Goal: Use online tool/utility: Utilize a website feature to perform a specific function

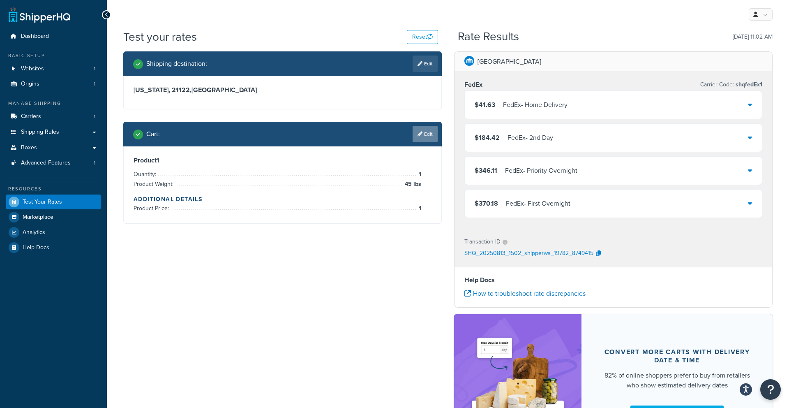
click at [433, 140] on link "Edit" at bounding box center [424, 134] width 25 height 16
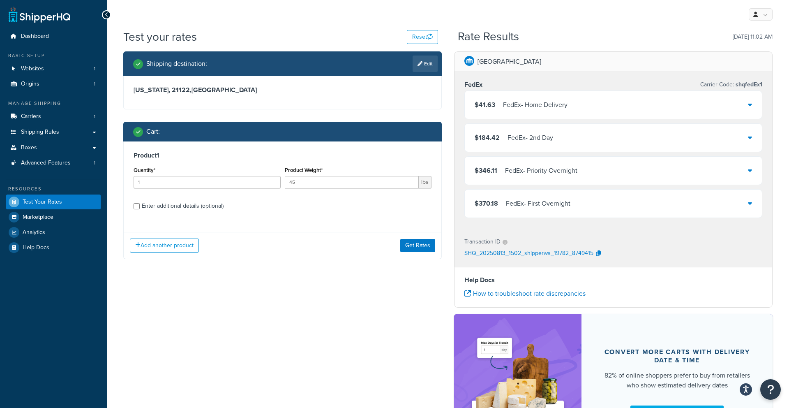
click at [187, 211] on div "Enter additional details (optional)" at bounding box center [183, 206] width 82 height 12
click at [140, 209] on input "Enter additional details (optional)" at bounding box center [137, 206] width 6 height 6
checkbox input "true"
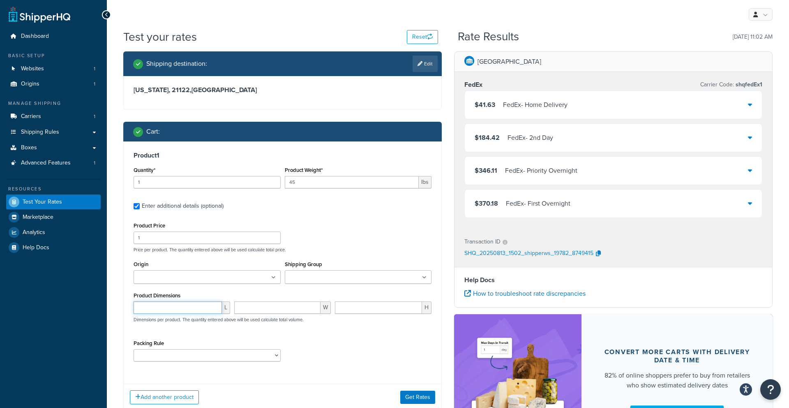
click at [203, 305] on input "number" at bounding box center [178, 307] width 88 height 12
type input "46"
click at [260, 309] on input "number" at bounding box center [277, 307] width 86 height 12
type input "26"
click at [349, 306] on input "number" at bounding box center [378, 307] width 87 height 12
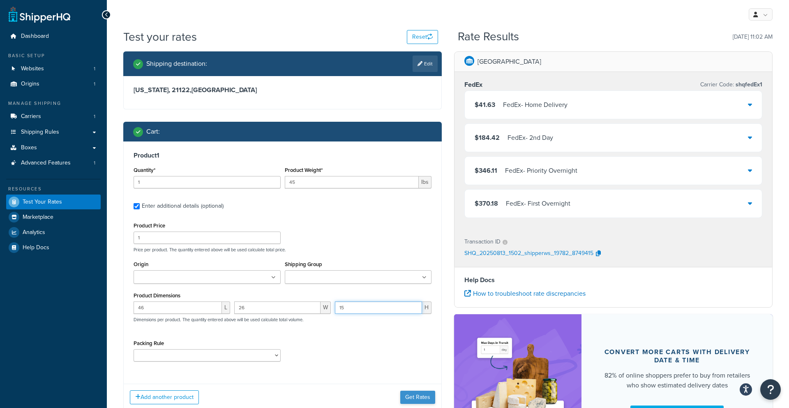
type input "15"
click at [403, 401] on button "Get Rates" at bounding box center [417, 396] width 35 height 13
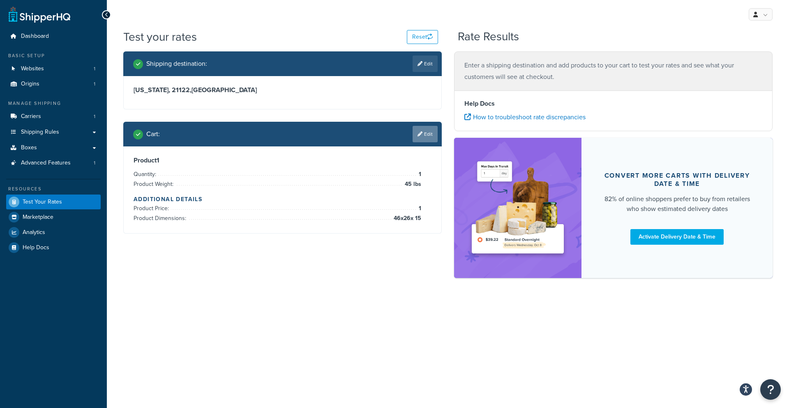
click at [423, 138] on link "Edit" at bounding box center [424, 134] width 25 height 16
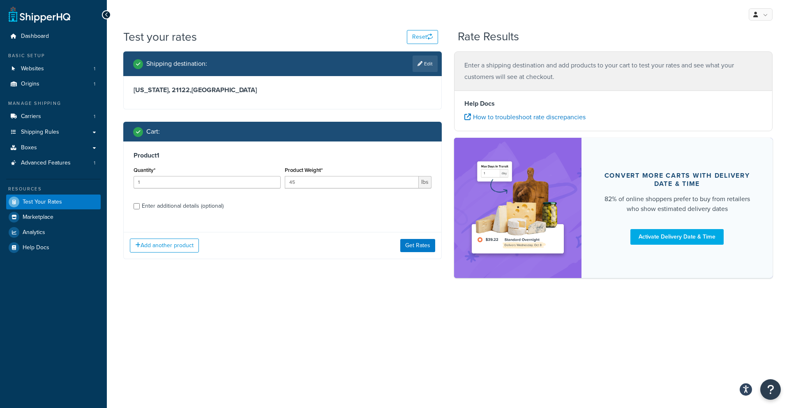
click at [443, 63] on div "Shipping destination : Edit [US_STATE], 21122 , [GEOGRAPHIC_DATA] Cart : Produc…" at bounding box center [282, 161] width 331 height 220
click at [431, 63] on link "Edit" at bounding box center [424, 63] width 25 height 16
select select "MD"
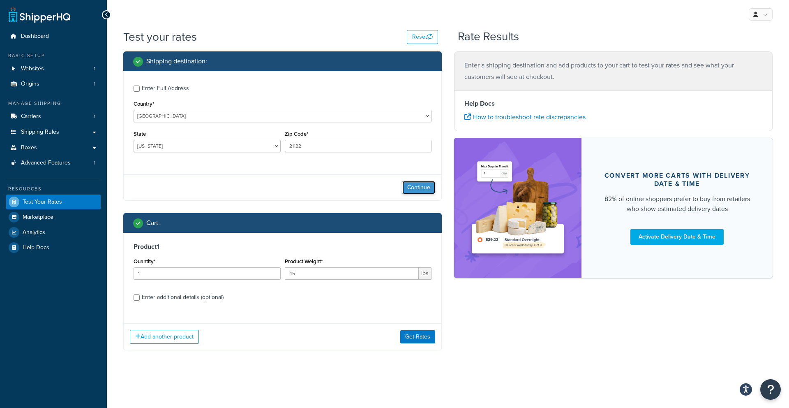
click at [415, 190] on button "Continue" at bounding box center [418, 187] width 33 height 13
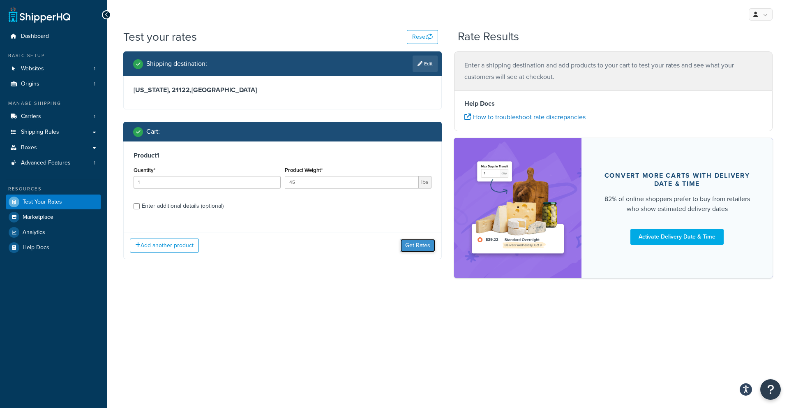
click at [417, 246] on button "Get Rates" at bounding box center [417, 245] width 35 height 13
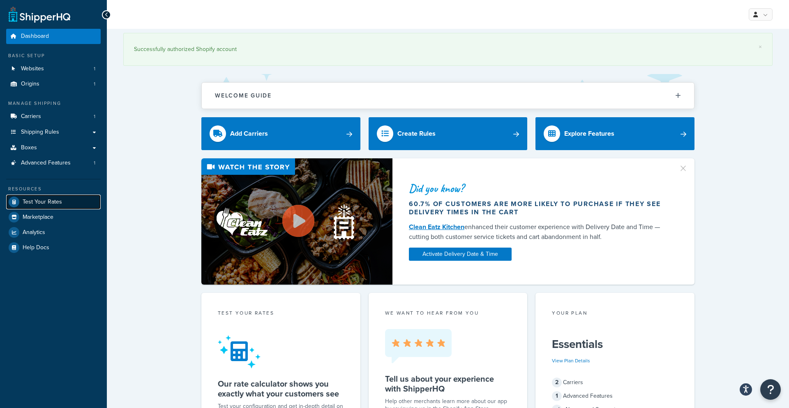
click at [48, 198] on span "Test Your Rates" at bounding box center [42, 201] width 39 height 7
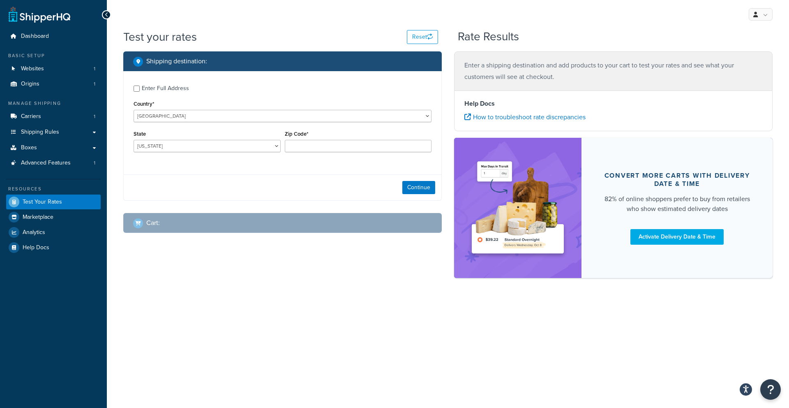
click at [321, 138] on div "Zip Code*" at bounding box center [358, 140] width 147 height 24
click at [322, 144] on input "Zip Code*" at bounding box center [358, 146] width 147 height 12
type input "21122"
select select "MD"
click at [426, 191] on button "Continue" at bounding box center [418, 187] width 33 height 13
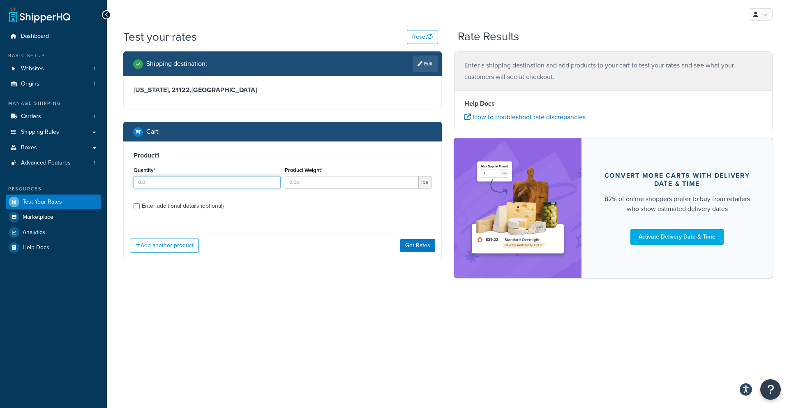
click at [216, 187] on input "Quantity*" at bounding box center [207, 182] width 147 height 12
type input "1"
click at [325, 182] on input "Product Weight*" at bounding box center [352, 182] width 134 height 12
type input "45"
drag, startPoint x: 415, startPoint y: 244, endPoint x: 318, endPoint y: 216, distance: 100.8
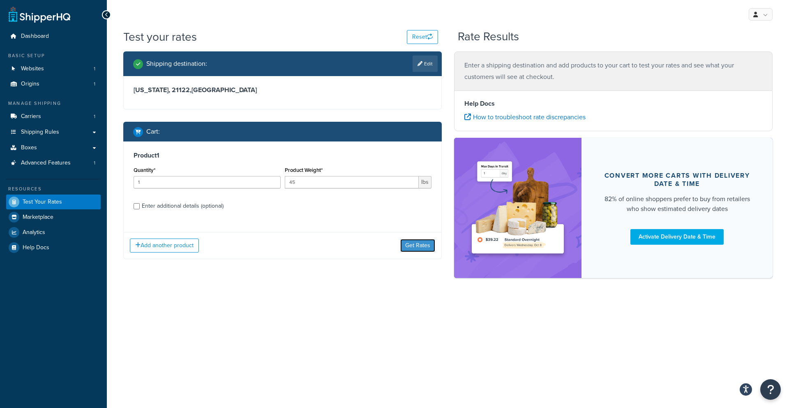
click at [327, 217] on div "Product 1 Quantity* 1 Product Weight* 45 lbs Enter additional details (optional…" at bounding box center [282, 199] width 318 height 117
drag, startPoint x: 199, startPoint y: 203, endPoint x: 213, endPoint y: 207, distance: 14.7
click at [199, 203] on div "Enter additional details (optional)" at bounding box center [183, 206] width 82 height 12
click at [140, 203] on input "Enter additional details (optional)" at bounding box center [137, 206] width 6 height 6
checkbox input "true"
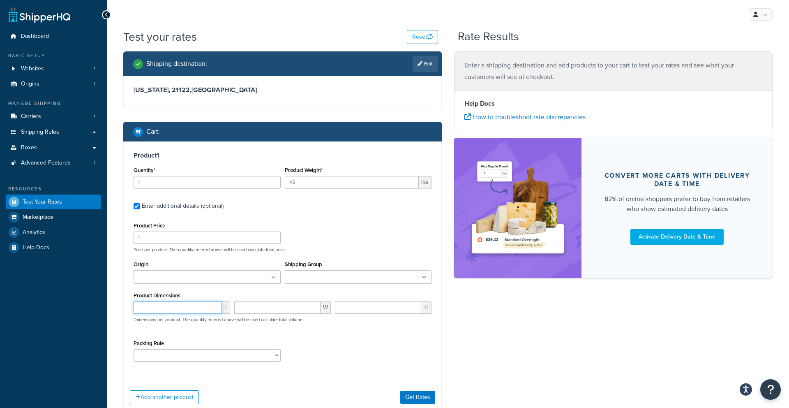
drag, startPoint x: 204, startPoint y: 307, endPoint x: 198, endPoint y: 307, distance: 6.2
click at [204, 307] on input "number" at bounding box center [178, 307] width 88 height 12
type input "1"
type input "46"
click at [295, 312] on input "number" at bounding box center [277, 307] width 86 height 12
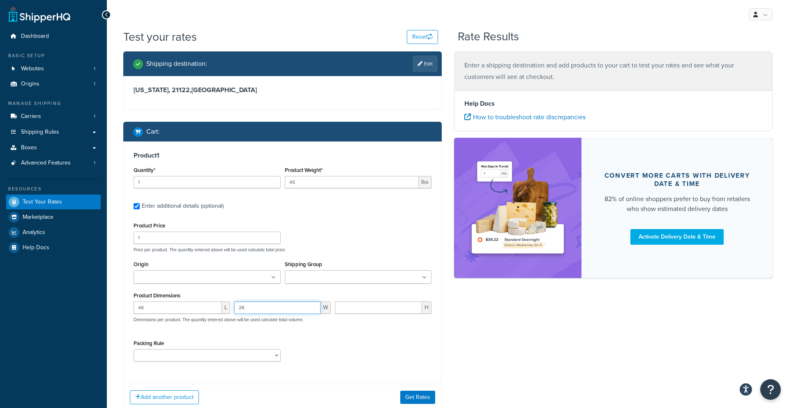
type input "26"
click at [379, 308] on input "number" at bounding box center [378, 307] width 87 height 12
type input "5"
type input "15"
click at [431, 396] on button "Get Rates" at bounding box center [417, 396] width 35 height 13
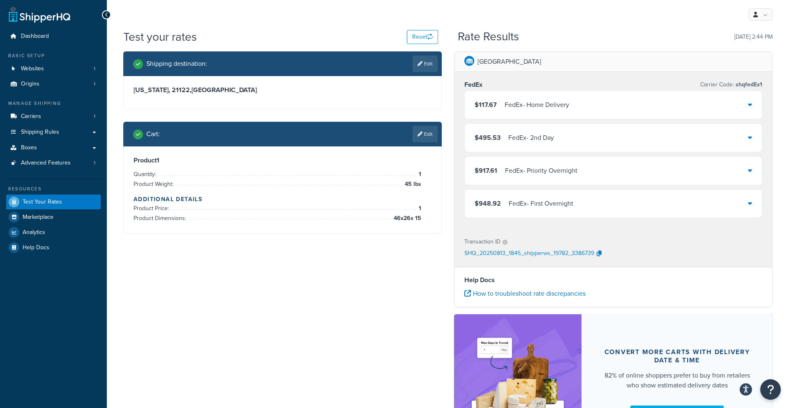
click at [511, 107] on div "FedEx - Home Delivery" at bounding box center [536, 105] width 64 height 12
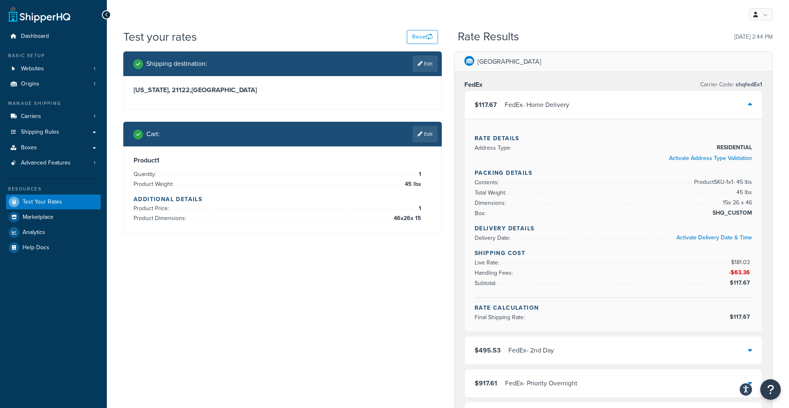
click at [430, 138] on link "Edit" at bounding box center [424, 134] width 25 height 16
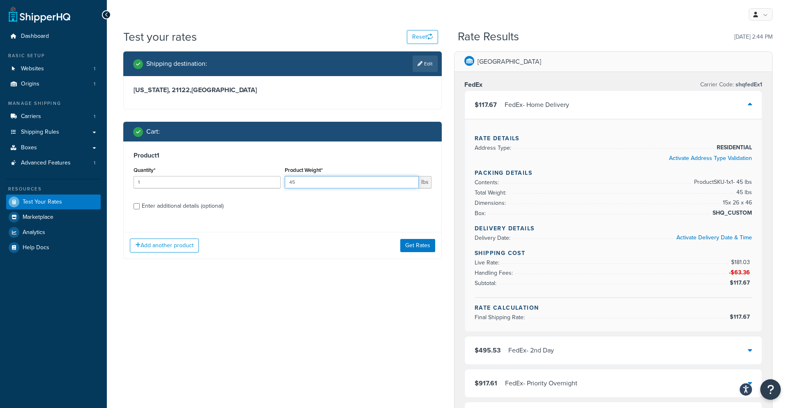
click at [325, 186] on input "45" at bounding box center [352, 182] width 134 height 12
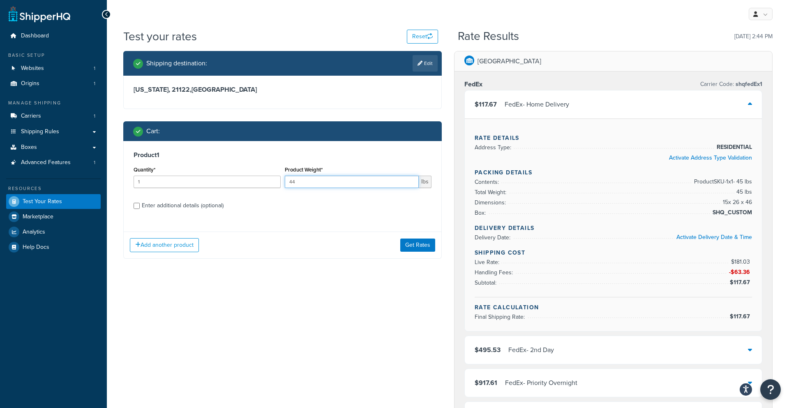
type input "4"
type input "35"
click at [176, 207] on div "Enter additional details (optional)" at bounding box center [183, 206] width 82 height 12
click at [140, 207] on input "Enter additional details (optional)" at bounding box center [137, 206] width 6 height 6
checkbox input "true"
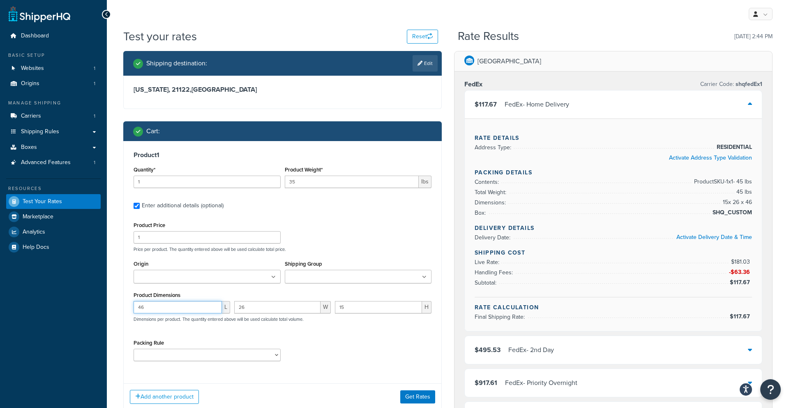
click at [193, 307] on input "46" at bounding box center [178, 307] width 88 height 12
type input "44"
click at [269, 311] on input "26" at bounding box center [277, 307] width 86 height 12
type input "20"
click at [416, 398] on button "Get Rates" at bounding box center [417, 396] width 35 height 13
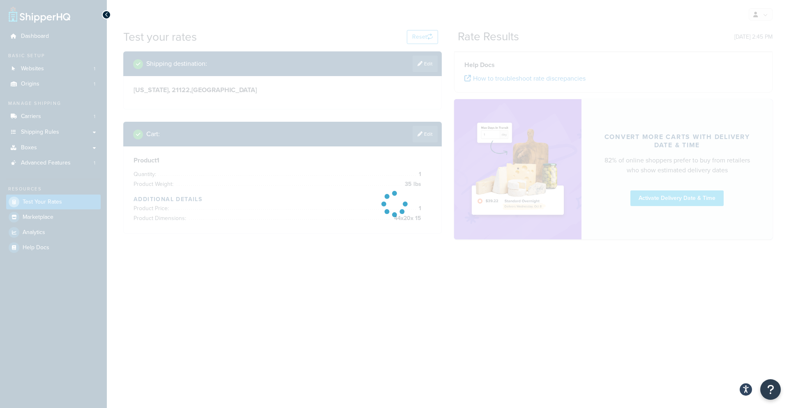
scroll to position [0, 0]
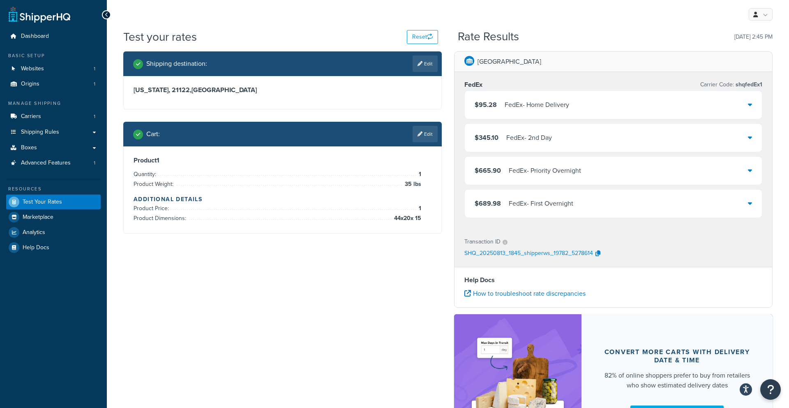
click at [534, 112] on div "$95.28 FedEx - Home Delivery" at bounding box center [613, 105] width 297 height 28
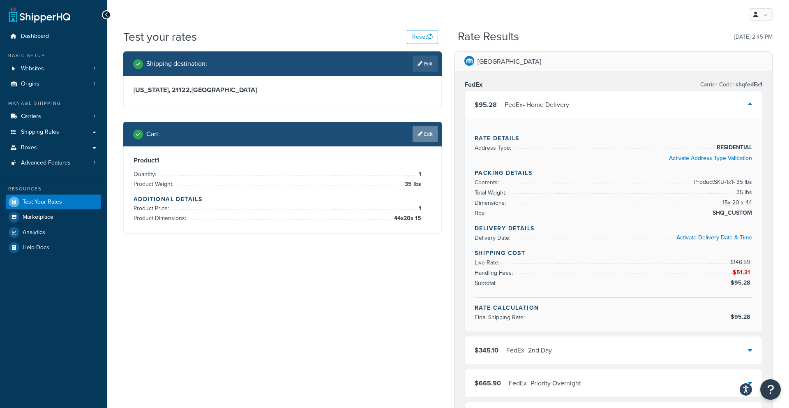
click at [419, 135] on icon at bounding box center [419, 133] width 5 height 5
